Goal: Information Seeking & Learning: Learn about a topic

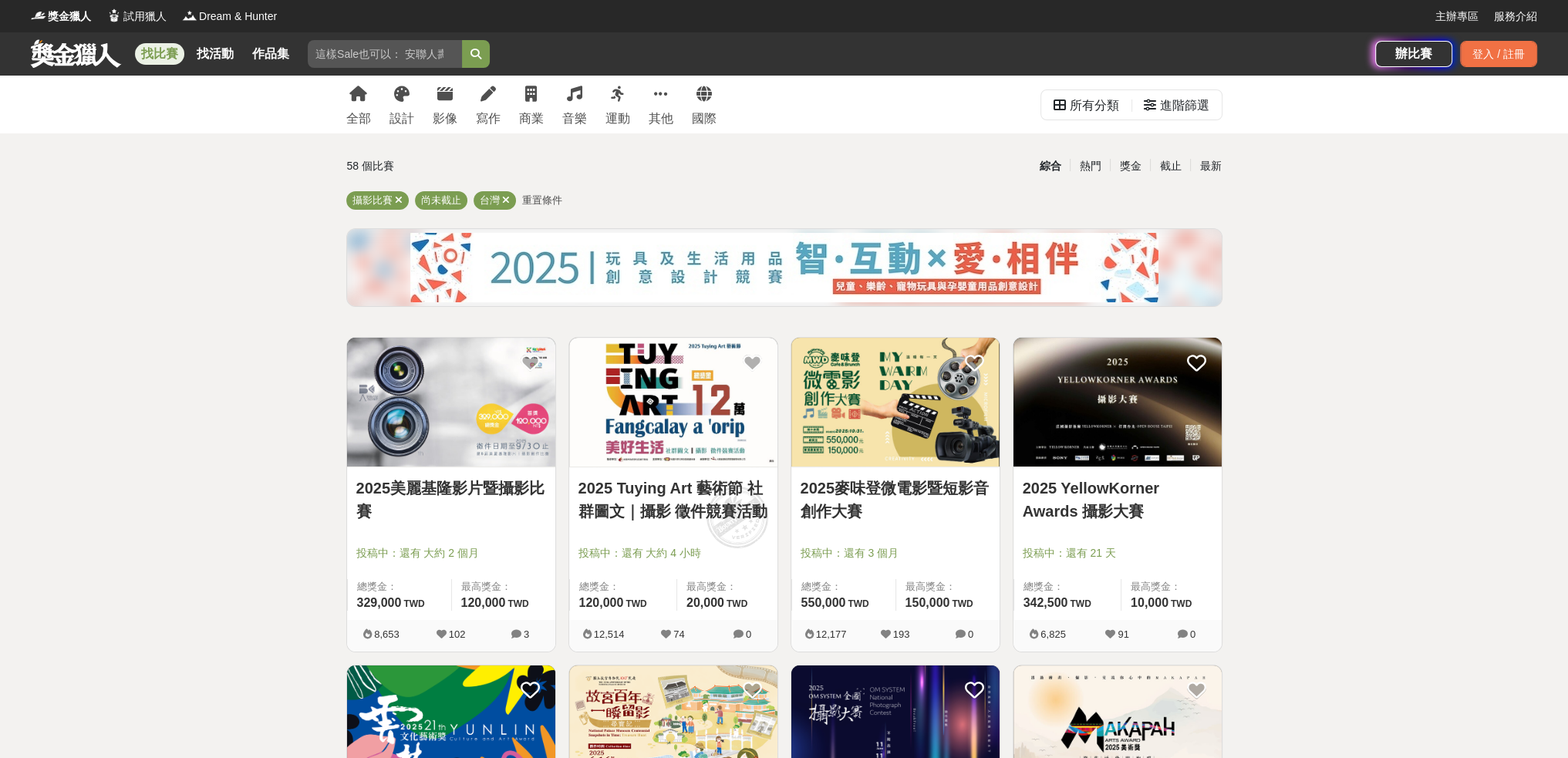
click at [512, 491] on link "2025美麗基隆影片暨攝影比賽" at bounding box center [452, 499] width 190 height 46
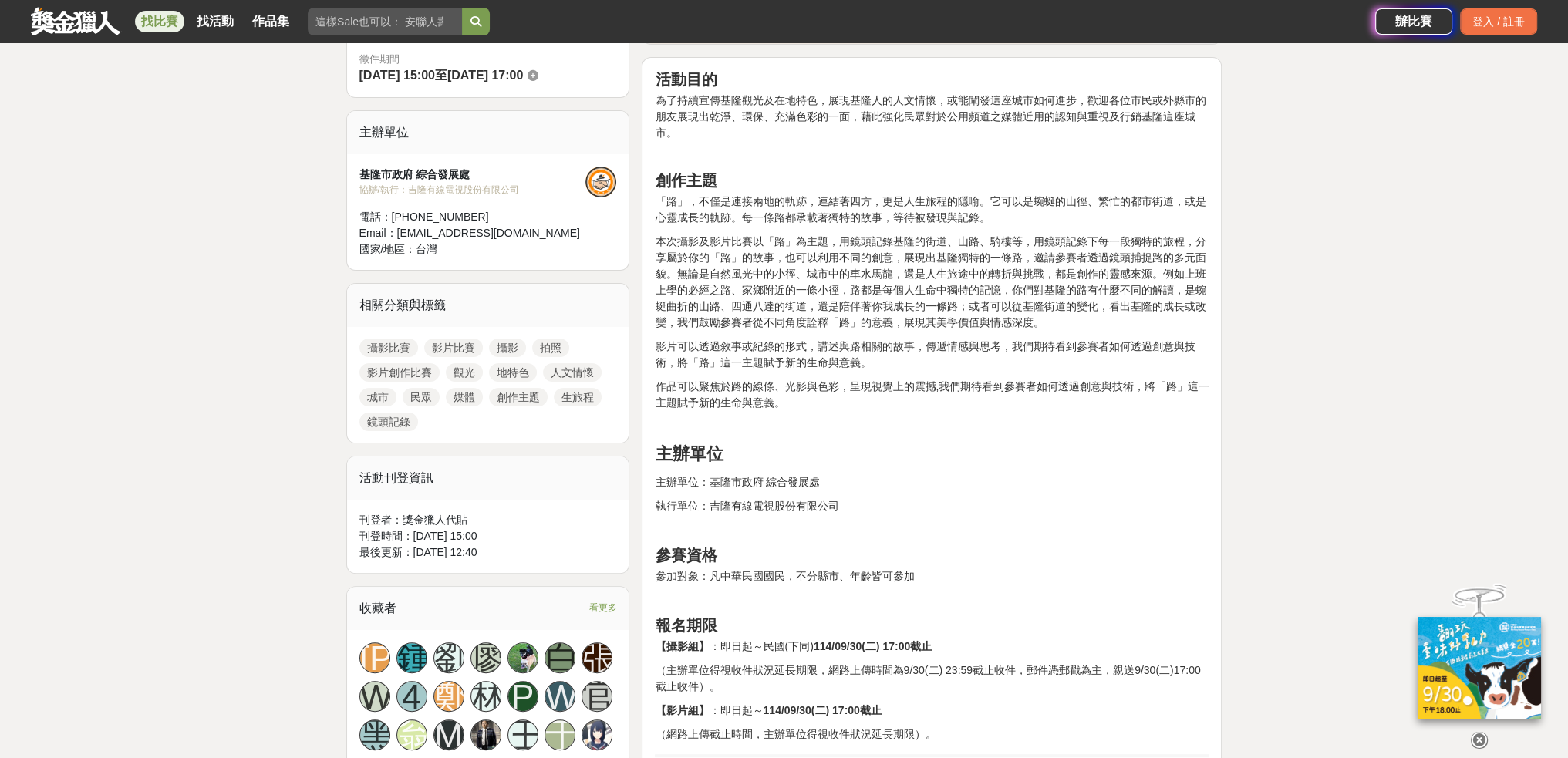
scroll to position [462, 0]
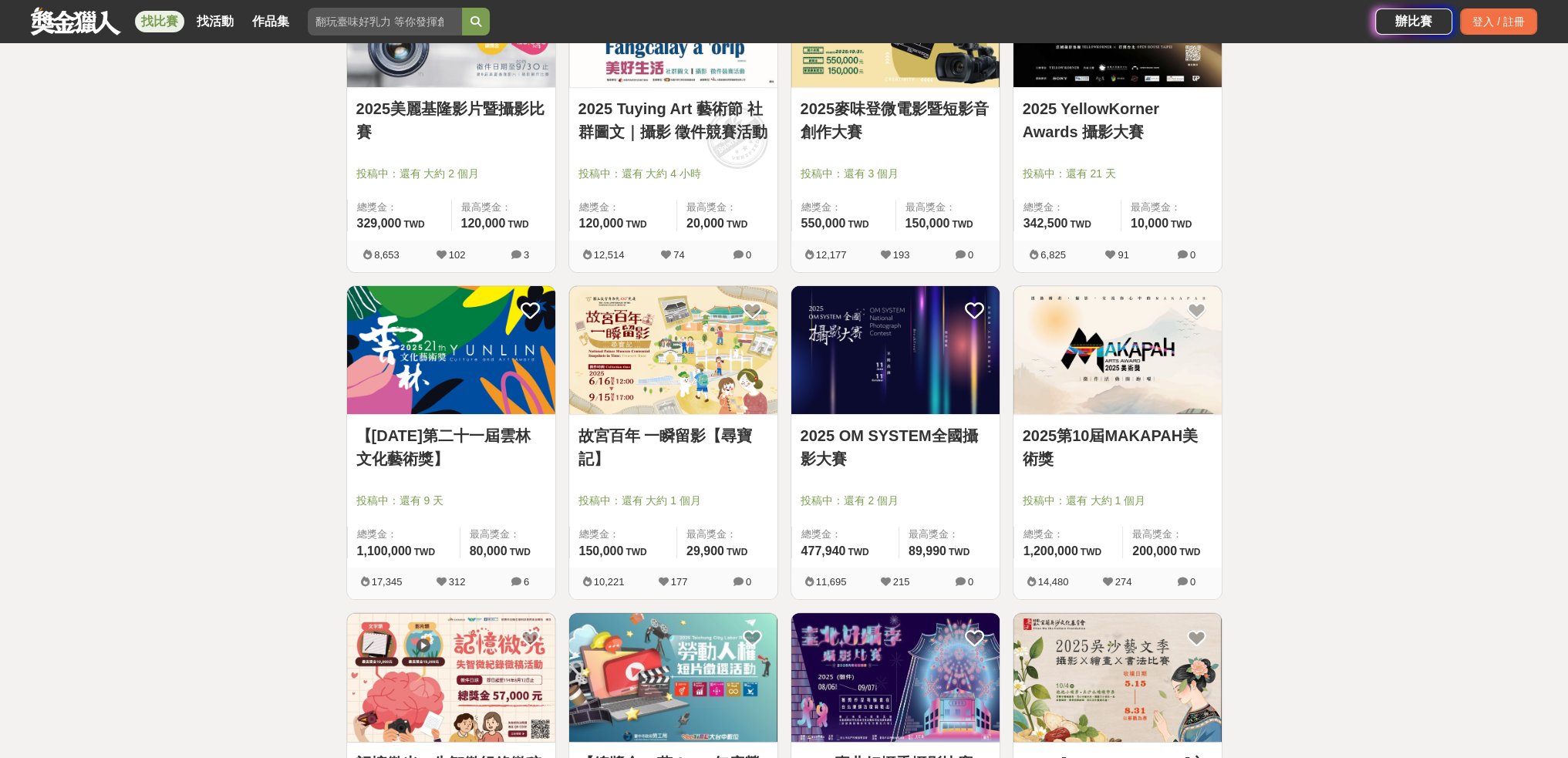
scroll to position [385, 0]
